Goal: Check status: Check status

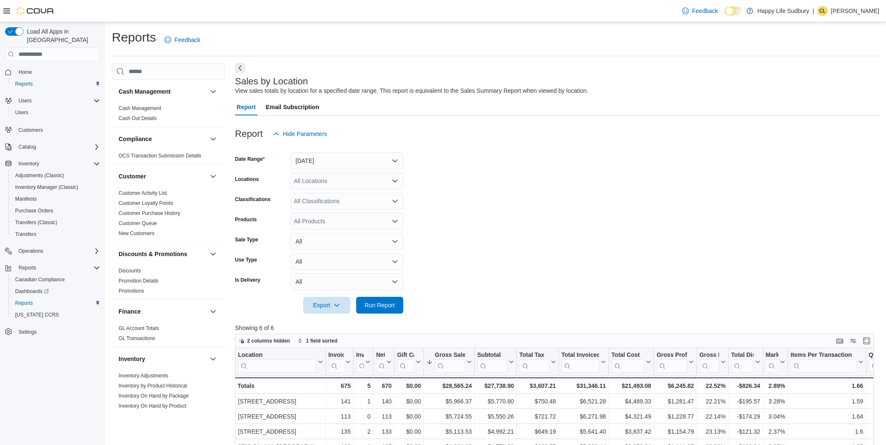
scroll to position [93, 0]
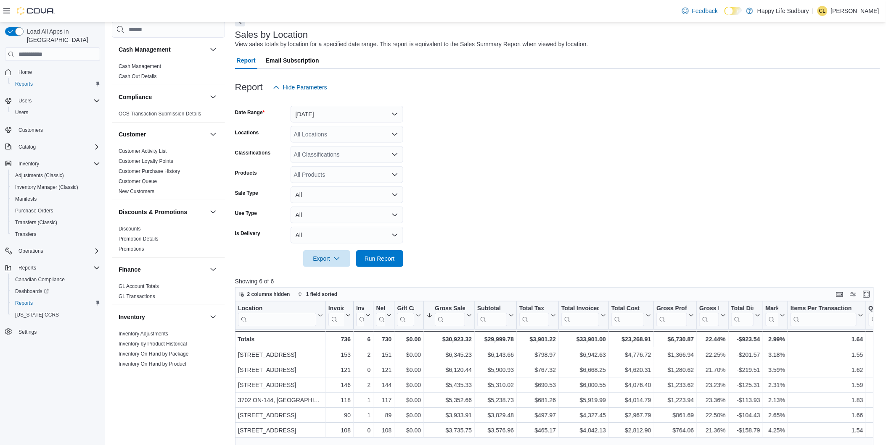
scroll to position [93, 0]
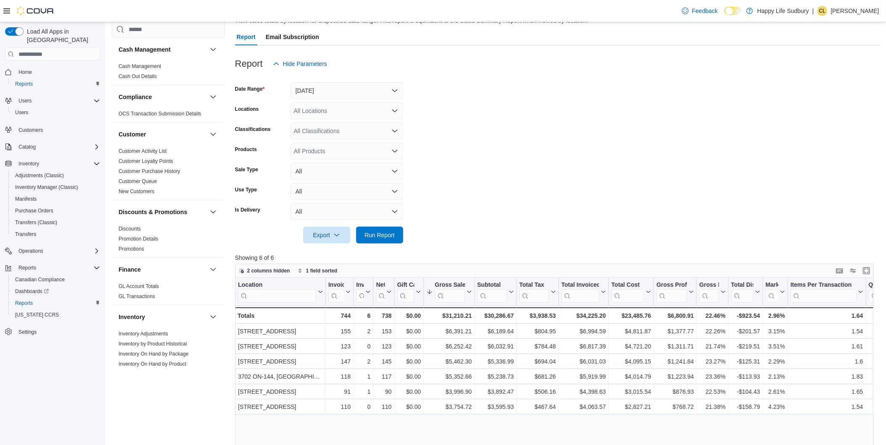
scroll to position [93, 0]
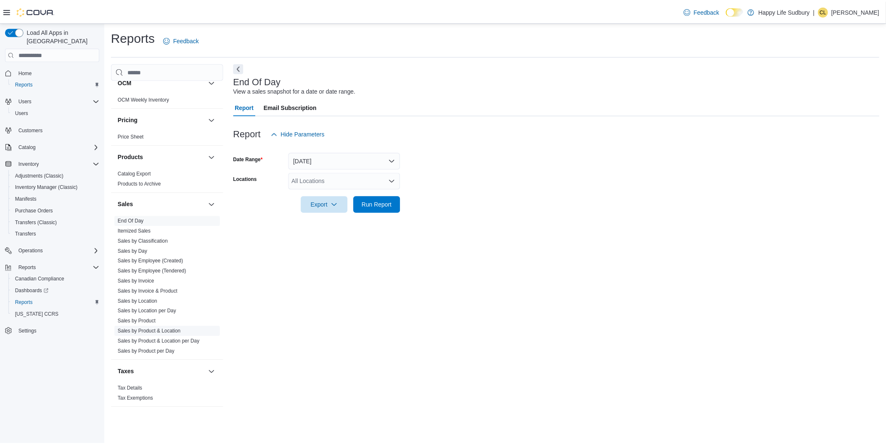
scroll to position [466, 0]
click at [150, 299] on link "Sales by Location" at bounding box center [139, 299] width 40 height 6
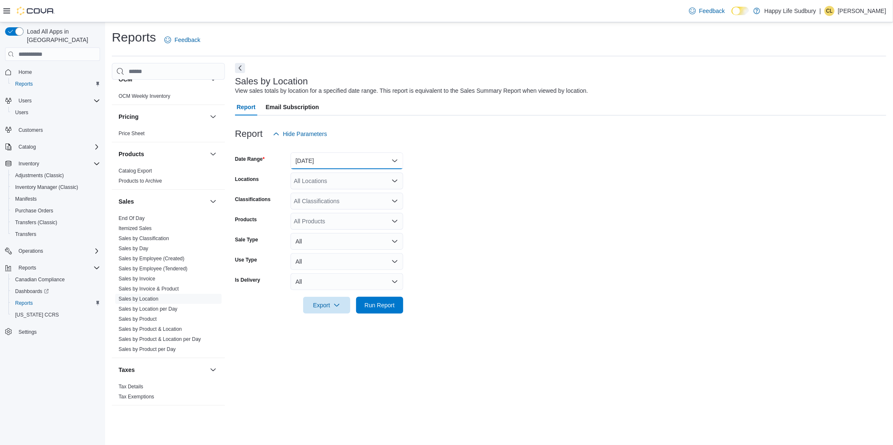
click at [392, 161] on button "[DATE]" at bounding box center [346, 161] width 113 height 17
click at [333, 195] on span "[DATE]" at bounding box center [352, 195] width 96 height 10
click at [379, 296] on form "Date Range [DATE] Locations All Locations Classifications All Classifications P…" at bounding box center [560, 227] width 651 height 171
click at [379, 307] on span "Run Report" at bounding box center [379, 305] width 30 height 8
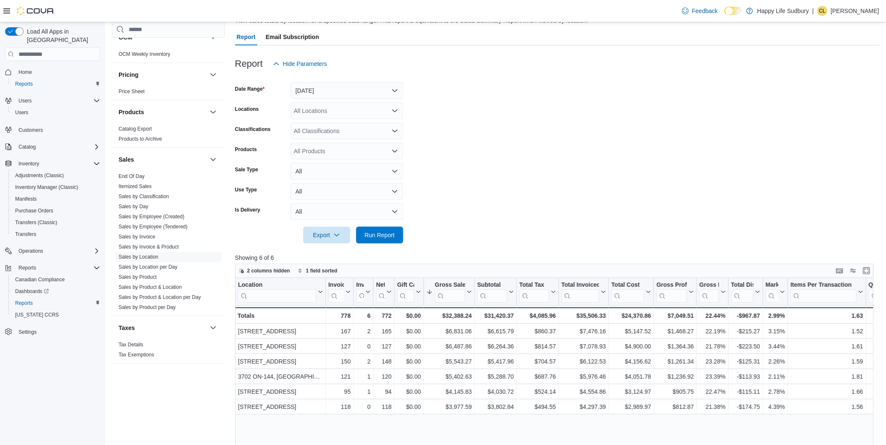
scroll to position [93, 0]
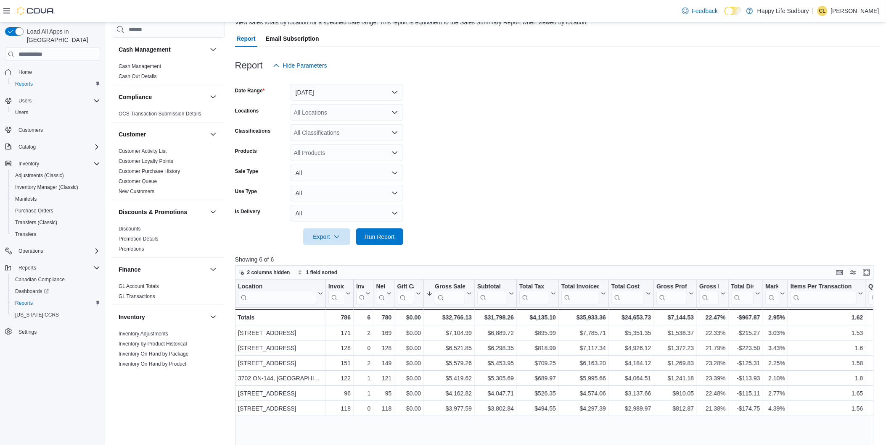
scroll to position [93, 0]
